Goal: Task Accomplishment & Management: Manage account settings

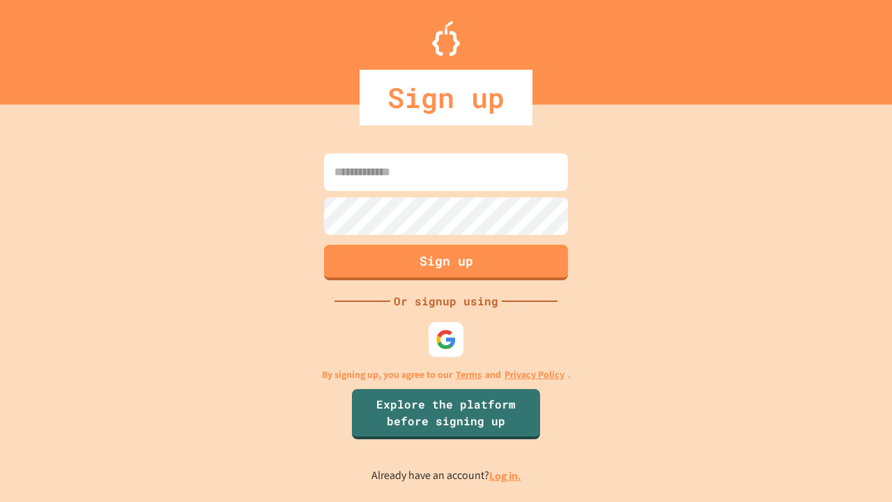
click at [506, 476] on link "Log in." at bounding box center [505, 476] width 32 height 15
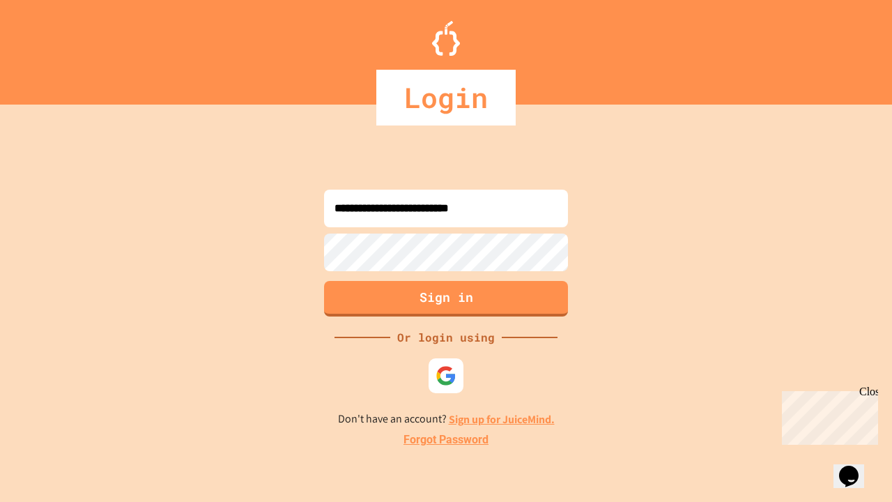
type input "**********"
